Goal: Information Seeking & Learning: Learn about a topic

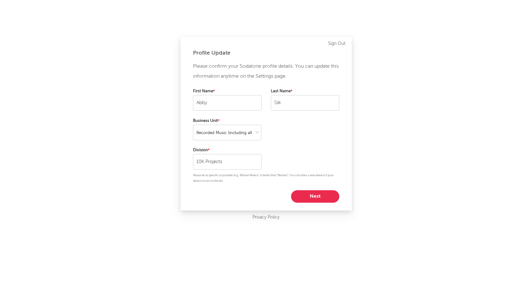
select select "recorded_music"
click at [320, 196] on button "Next" at bounding box center [315, 196] width 48 height 12
select select "marketing"
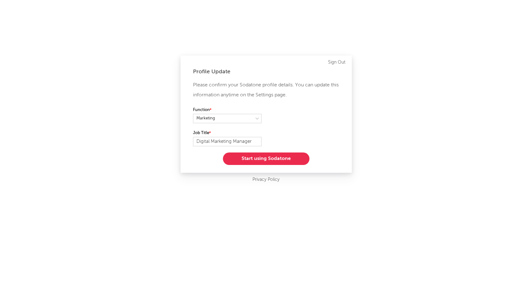
click at [279, 158] on button "Start using Sodatone" at bounding box center [266, 158] width 87 height 12
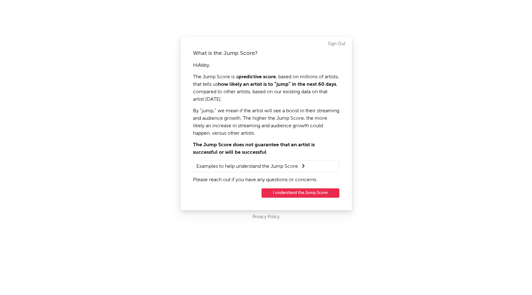
click at [288, 192] on button "I understand the Jump Score" at bounding box center [301, 192] width 78 height 9
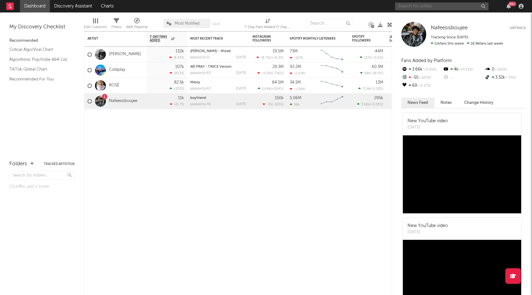
click at [424, 6] on input "text" at bounding box center [441, 6] width 93 height 8
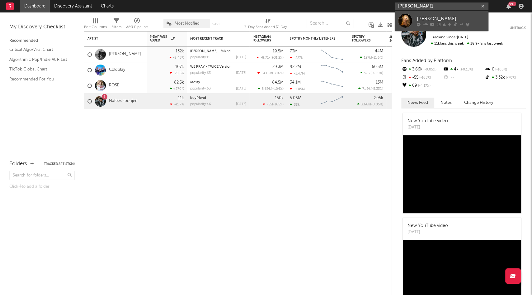
type input "[PERSON_NAME]"
click at [419, 17] on div "[PERSON_NAME]" at bounding box center [451, 18] width 69 height 7
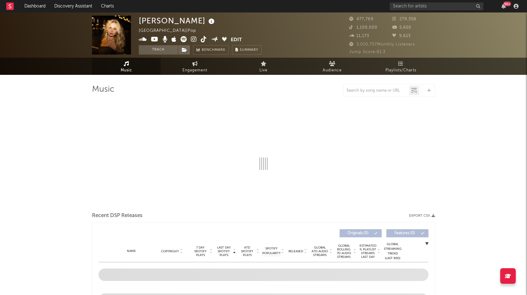
select select "6m"
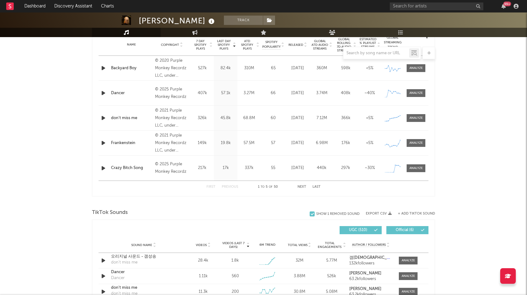
scroll to position [262, 0]
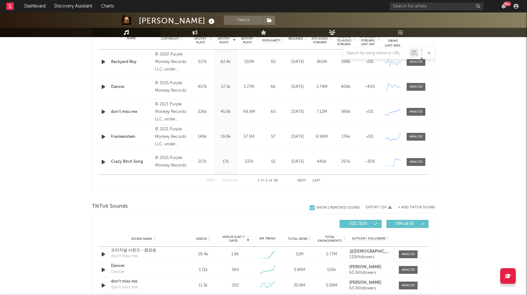
click at [121, 160] on div "Crazy Bitch Song" at bounding box center [131, 162] width 41 height 6
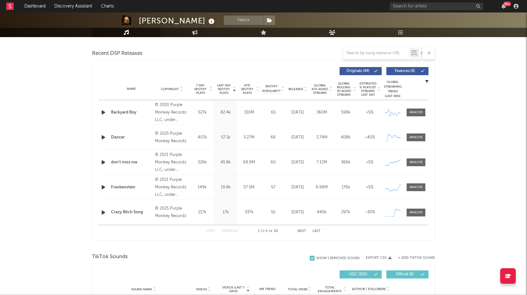
scroll to position [212, 0]
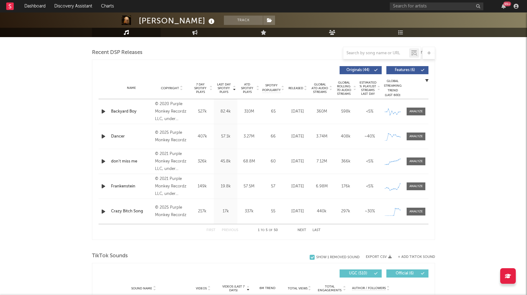
click at [104, 211] on icon "button" at bounding box center [103, 211] width 7 height 8
click at [104, 211] on icon "button" at bounding box center [103, 211] width 6 height 8
click at [290, 210] on div "[DATE]" at bounding box center [297, 211] width 21 height 6
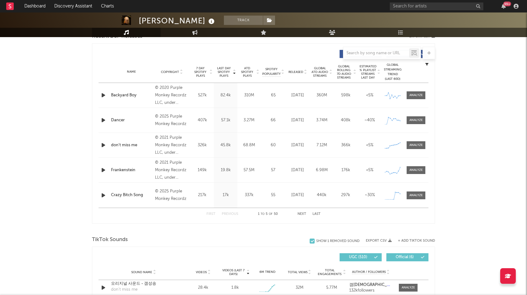
scroll to position [222, 0]
